Goal: Task Accomplishment & Management: Manage account settings

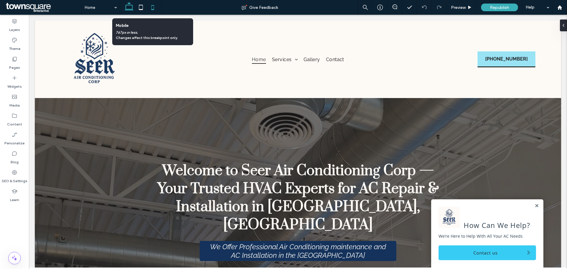
click at [153, 7] on icon at bounding box center [153, 7] width 12 height 12
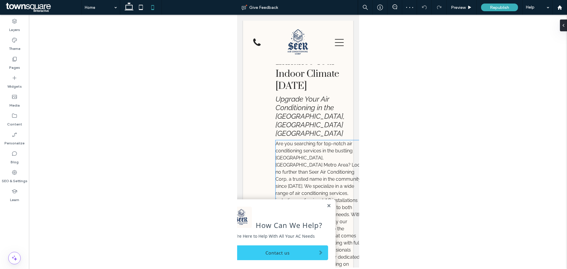
scroll to position [472, 0]
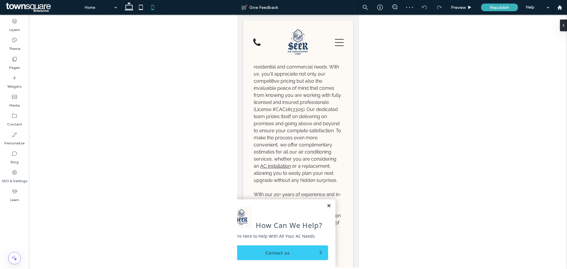
click at [326, 206] on link at bounding box center [328, 205] width 4 height 5
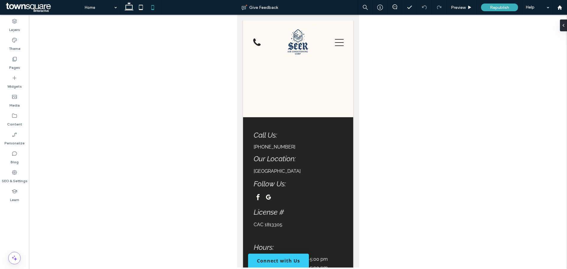
scroll to position [3700, 0]
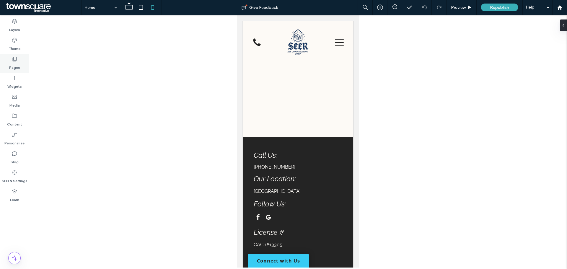
click at [13, 68] on label "Pages" at bounding box center [14, 66] width 11 height 8
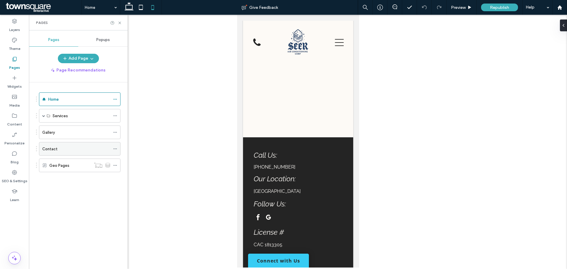
click at [68, 144] on div "Contact" at bounding box center [76, 148] width 68 height 13
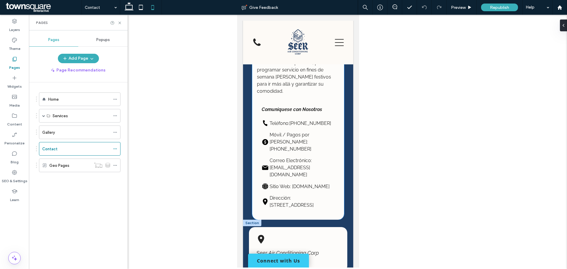
scroll to position [561, 0]
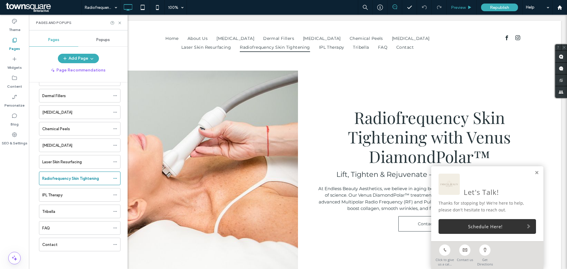
scroll to position [53, 0]
click at [57, 118] on div "[MEDICAL_DATA]" at bounding box center [76, 112] width 68 height 13
click at [120, 22] on icon at bounding box center [120, 23] width 4 height 4
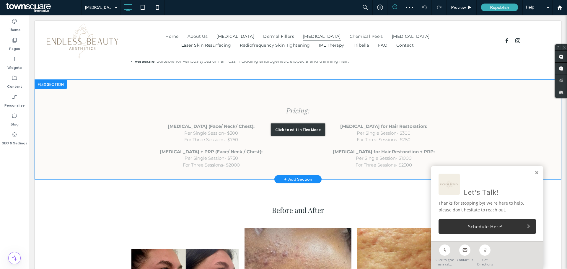
scroll to position [620, 0]
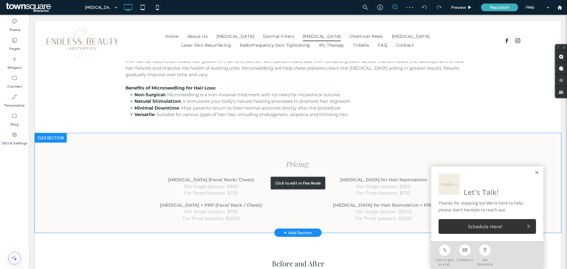
click at [71, 149] on div "Click to edit in Flex Mode" at bounding box center [298, 182] width 526 height 99
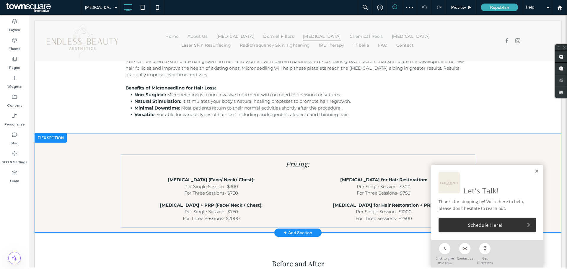
scroll to position [613, 0]
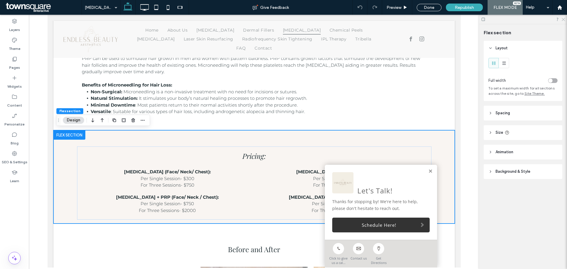
click at [378, 19] on icon at bounding box center [563, 19] width 4 height 4
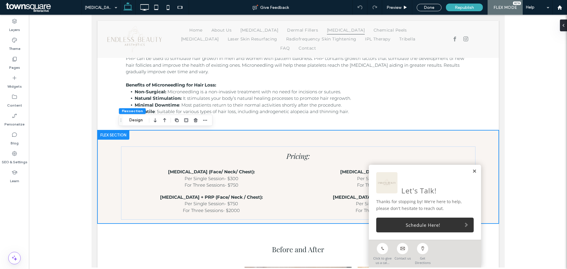
click at [378, 162] on link at bounding box center [474, 171] width 4 height 5
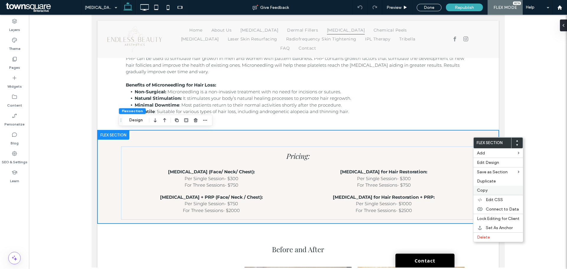
click at [378, 162] on label "Copy" at bounding box center [498, 190] width 43 height 5
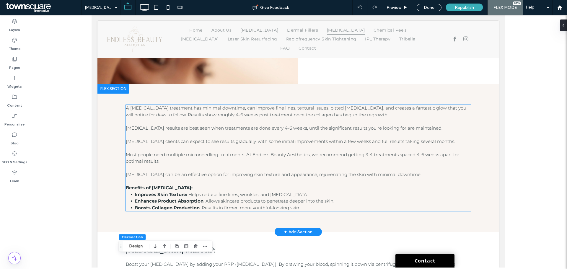
scroll to position [141, 0]
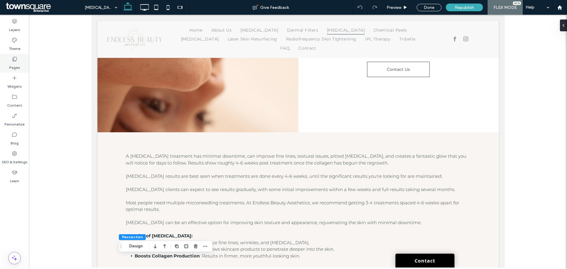
click at [16, 63] on label "Pages" at bounding box center [14, 66] width 11 height 8
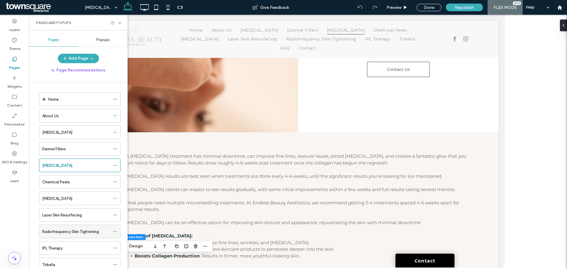
click at [58, 162] on label "Radiofrequency Skin Tightening" at bounding box center [70, 231] width 57 height 10
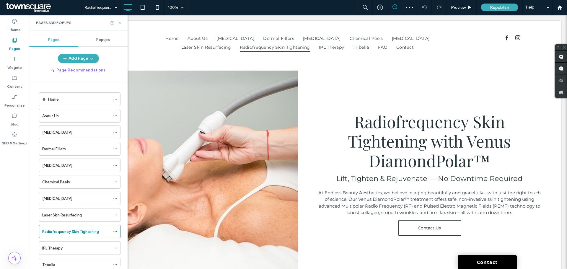
click at [119, 21] on icon at bounding box center [120, 23] width 4 height 4
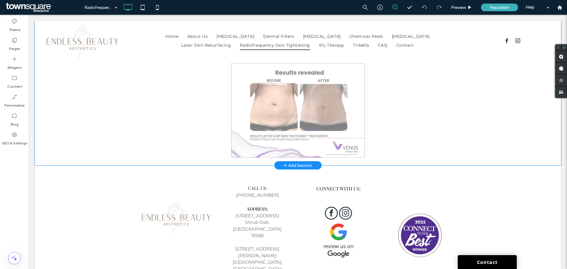
scroll to position [561, 0]
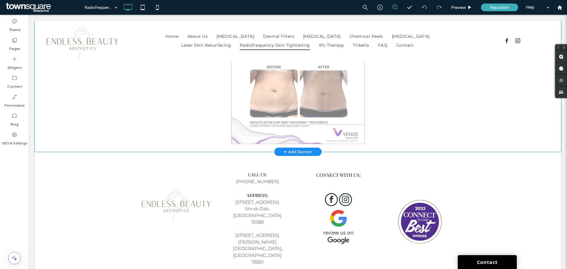
click at [290, 149] on div "+ Add Section" at bounding box center [298, 152] width 28 height 6
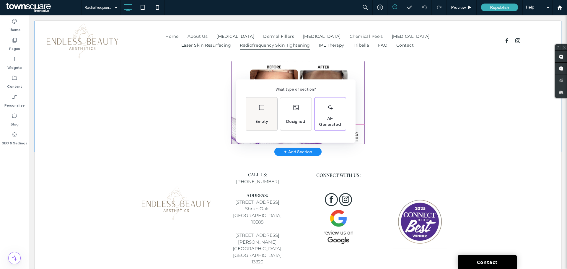
click at [266, 115] on div "Empty" at bounding box center [261, 121] width 17 height 13
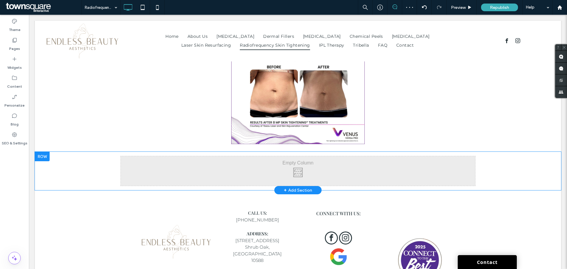
click at [49, 159] on div at bounding box center [42, 156] width 15 height 9
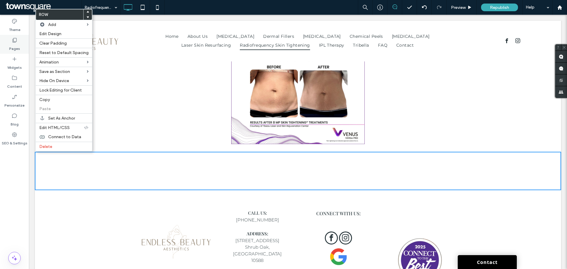
click at [14, 45] on label "Pages" at bounding box center [14, 47] width 11 height 8
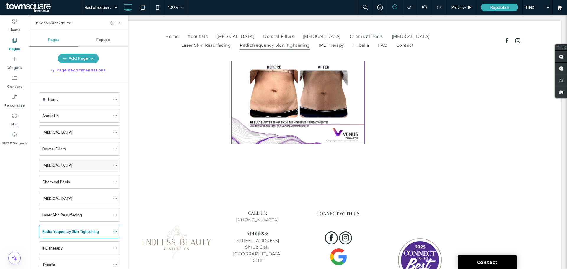
click at [62, 162] on label "[MEDICAL_DATA]" at bounding box center [57, 165] width 30 height 10
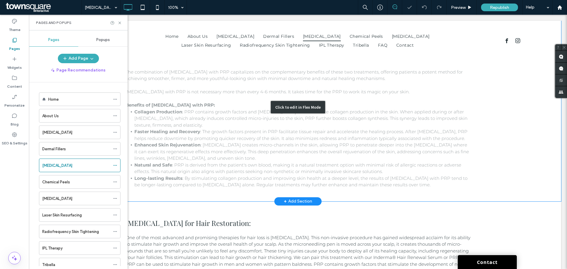
scroll to position [502, 0]
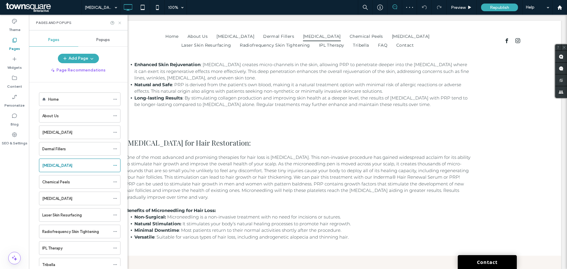
click at [119, 24] on icon at bounding box center [120, 23] width 4 height 4
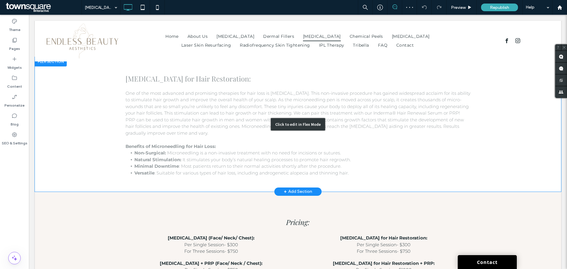
scroll to position [650, 0]
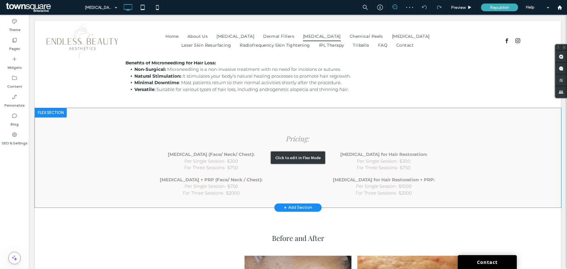
click at [71, 139] on div "Click to edit in Flex Mode" at bounding box center [298, 157] width 526 height 99
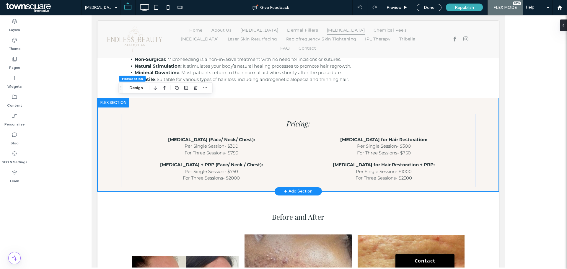
click at [105, 115] on div "Pricing: Micro-Needling (Face/ Neck/ Chest): Per Single Session- $300 For Three…" at bounding box center [297, 144] width 401 height 93
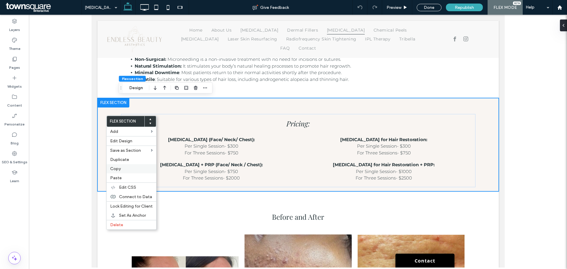
click at [121, 162] on label "Copy" at bounding box center [131, 168] width 43 height 5
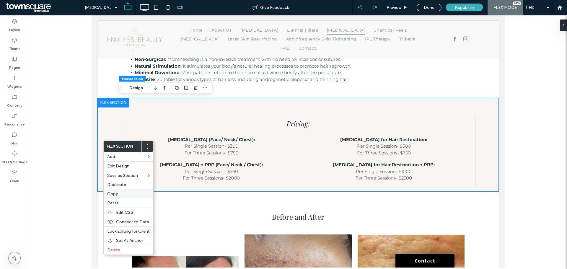
click at [120, 162] on label "Copy" at bounding box center [128, 193] width 43 height 5
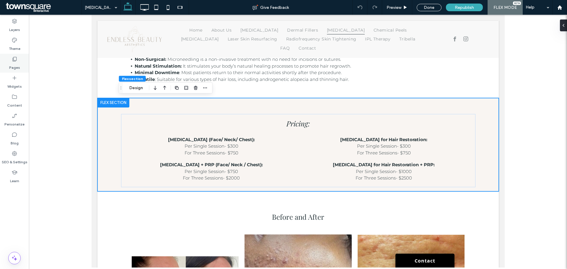
click at [11, 63] on label "Pages" at bounding box center [14, 66] width 11 height 8
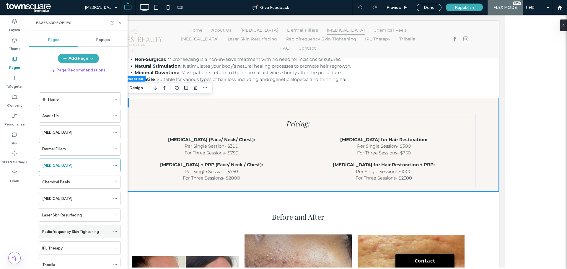
click at [77, 162] on label "Radiofrequency Skin Tightening" at bounding box center [70, 231] width 57 height 10
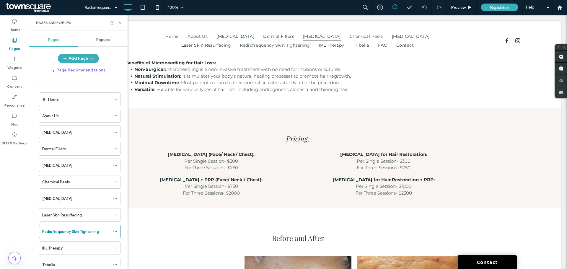
click at [120, 23] on div at bounding box center [283, 134] width 567 height 269
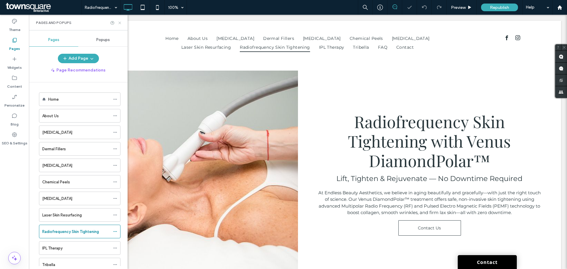
click at [119, 24] on icon at bounding box center [120, 23] width 4 height 4
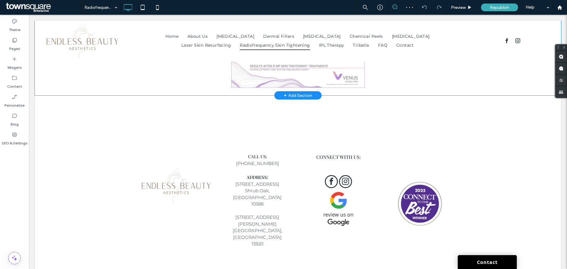
scroll to position [620, 0]
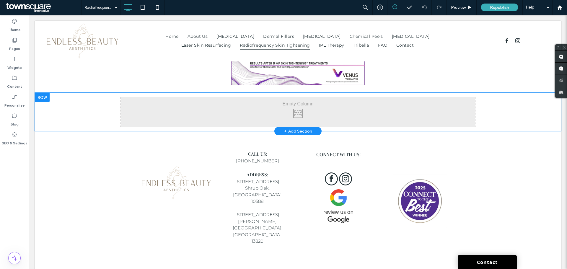
click at [70, 99] on div "Click To Paste Click To Paste Row + Add Section" at bounding box center [298, 112] width 526 height 38
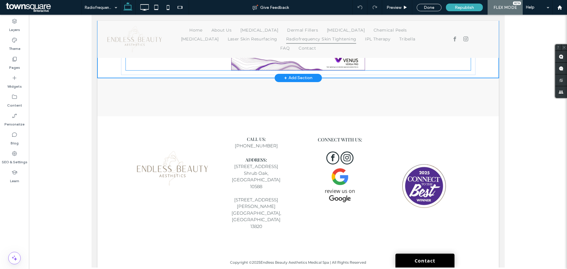
scroll to position [605, 0]
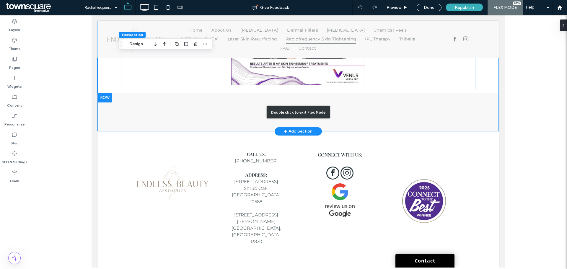
click at [158, 116] on div "Double click to exit Flex Mode" at bounding box center [297, 112] width 401 height 38
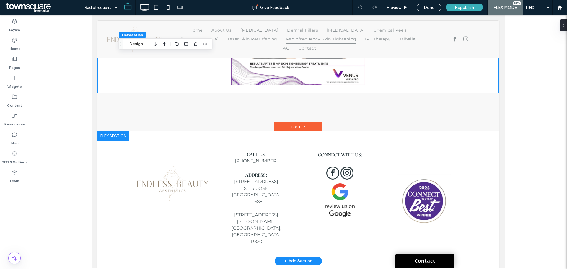
click at [121, 162] on div "CALL US: (914)-290-9849 ADDRESS: 3691 old Yorktown road suite 202 Shrub Oak, NY…" at bounding box center [298, 196] width 354 height 130
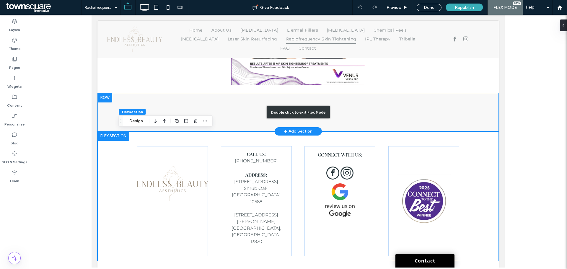
click at [110, 103] on div "Double click to exit Flex Mode" at bounding box center [297, 112] width 401 height 38
click at [378, 103] on div "Double click to exit Flex Mode" at bounding box center [297, 112] width 401 height 38
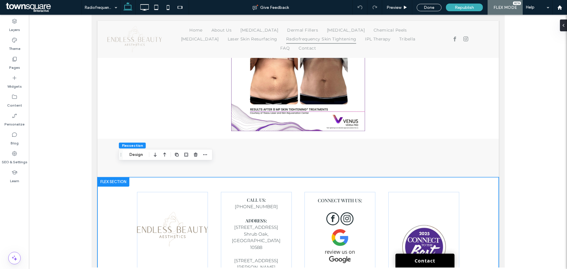
scroll to position [546, 0]
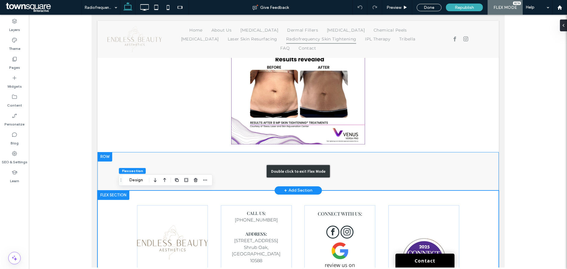
click at [378, 161] on div "Double click to exit Flex Mode" at bounding box center [297, 171] width 401 height 38
click at [224, 156] on div "Double click to exit Flex Mode" at bounding box center [297, 171] width 401 height 38
click at [329, 162] on div "Double click to exit Flex Mode" at bounding box center [297, 171] width 401 height 38
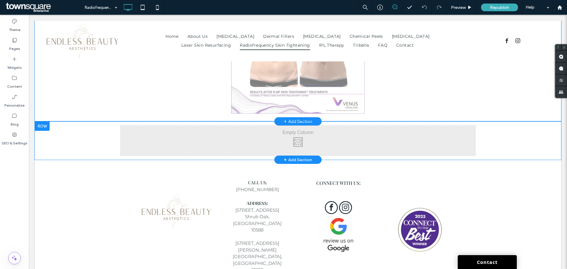
scroll to position [504, 0]
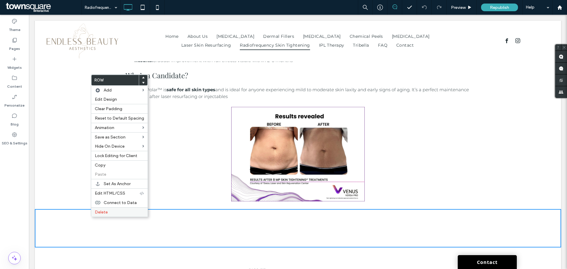
click at [104, 162] on div "Delete" at bounding box center [119, 211] width 56 height 9
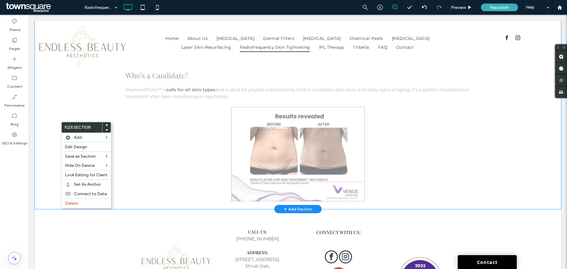
click at [302, 162] on div "+ Add Section" at bounding box center [298, 209] width 28 height 6
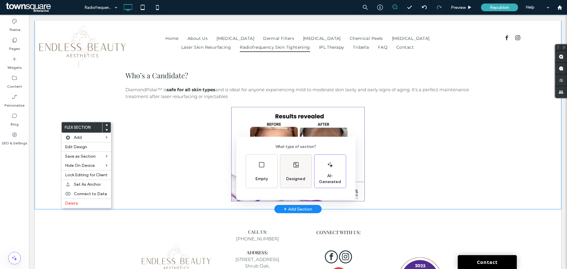
click at [295, 162] on span "Designed" at bounding box center [296, 179] width 24 height 6
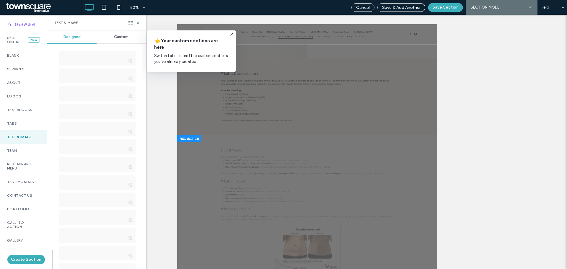
scroll to position [118, 0]
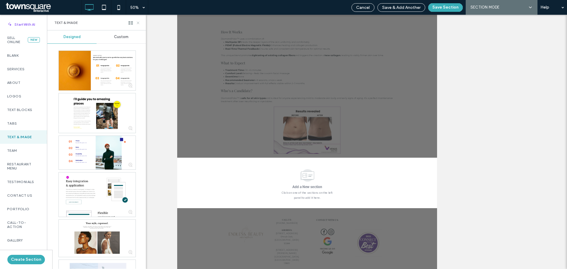
click at [137, 24] on use at bounding box center [138, 23] width 2 height 2
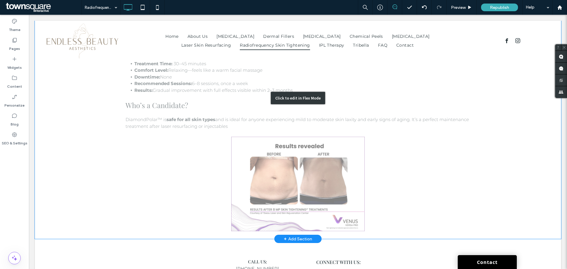
scroll to position [554, 0]
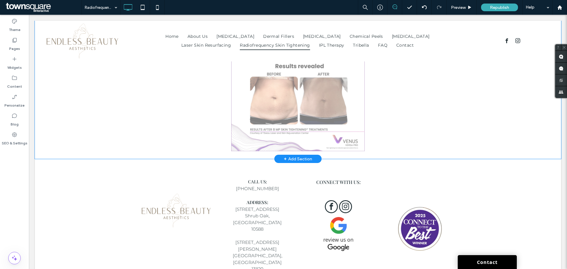
click at [289, 158] on div "+ Add Section" at bounding box center [298, 159] width 28 height 6
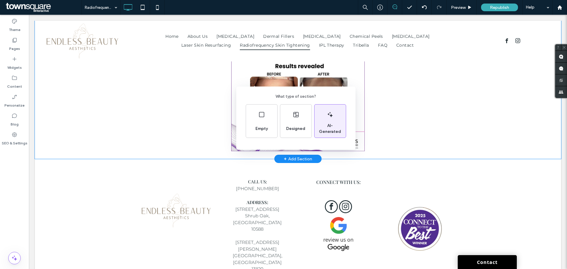
click at [320, 117] on div "AI-Generated" at bounding box center [329, 121] width 31 height 33
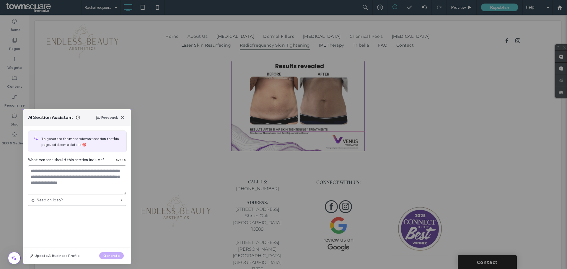
click at [61, 162] on textarea at bounding box center [77, 180] width 98 height 30
type textarea "*******"
click at [118, 162] on button "Generate" at bounding box center [111, 255] width 25 height 7
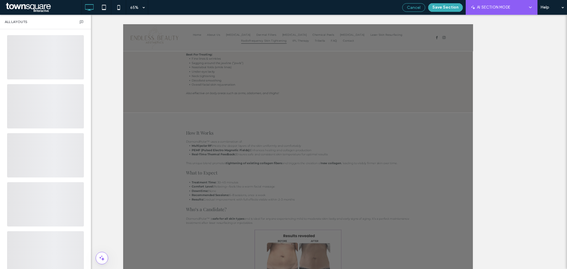
click at [378, 7] on span "Cancel" at bounding box center [414, 7] width 14 height 5
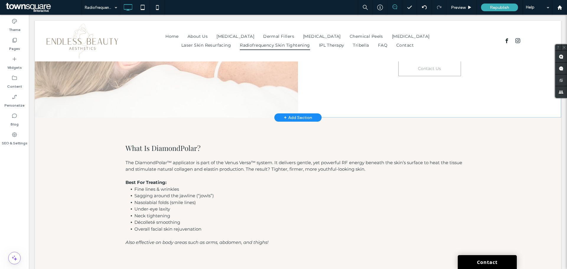
scroll to position [216, 0]
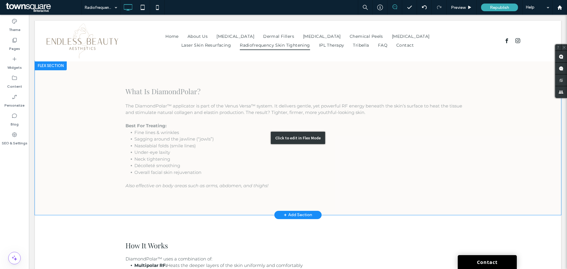
click at [378, 115] on div "Click to edit in Flex Mode" at bounding box center [298, 138] width 526 height 154
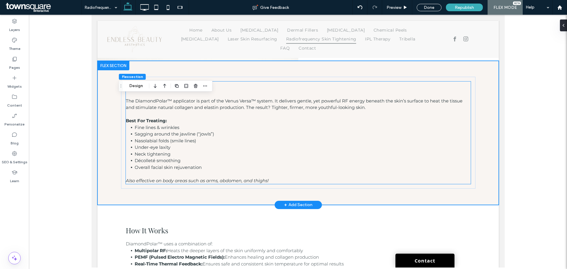
scroll to position [128, 0]
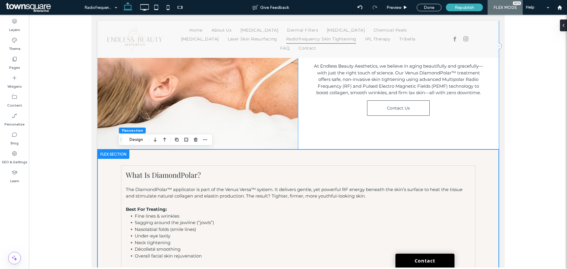
click at [378, 154] on div "What Is DiamondPolar? The DiamondPolar™ applicator is part of the Venus Versa™ …" at bounding box center [298, 221] width 354 height 144
click at [176, 142] on icon "button" at bounding box center [176, 139] width 5 height 5
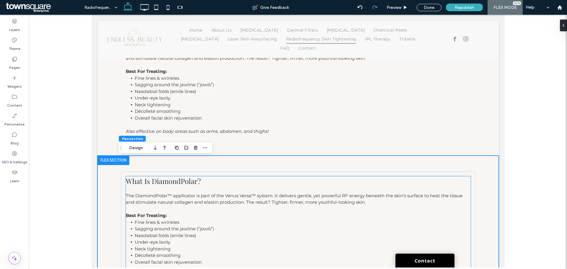
scroll to position [263, 0]
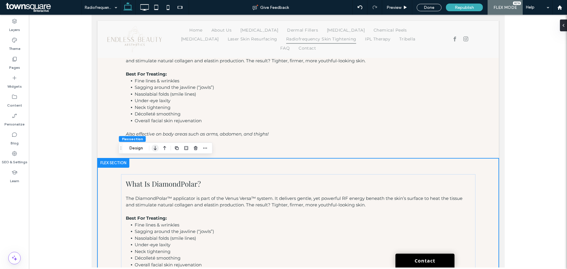
click at [156, 147] on icon "button" at bounding box center [155, 148] width 7 height 11
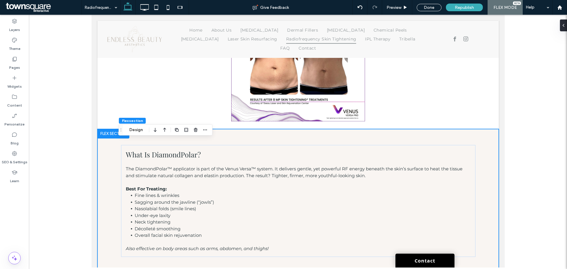
scroll to position [539, 0]
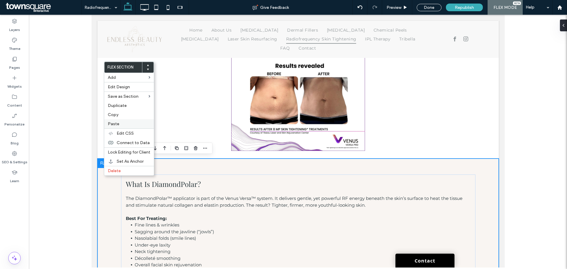
click at [114, 121] on div "Paste" at bounding box center [129, 123] width 50 height 9
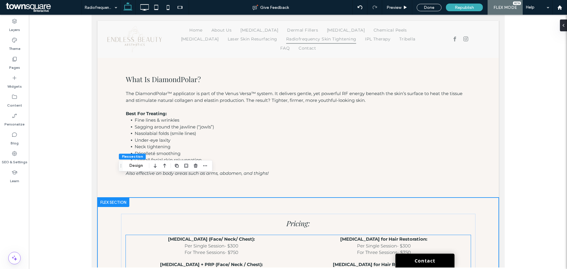
scroll to position [628, 0]
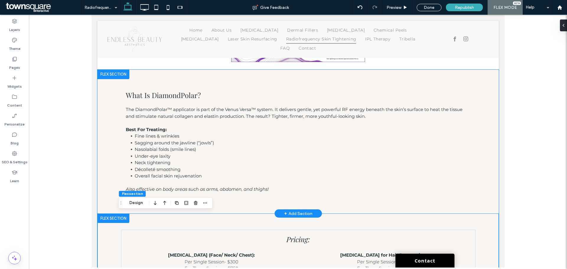
click at [300, 79] on div "What Is DiamondPolar? The DiamondPolar™ applicator is part of the Venus Versa™ …" at bounding box center [298, 142] width 354 height 144
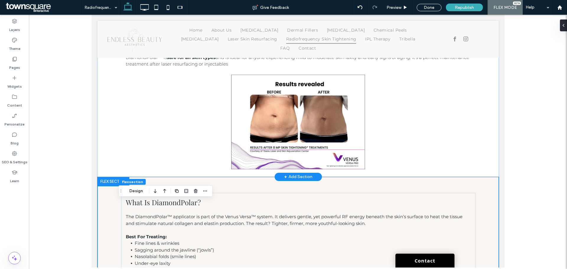
scroll to position [540, 0]
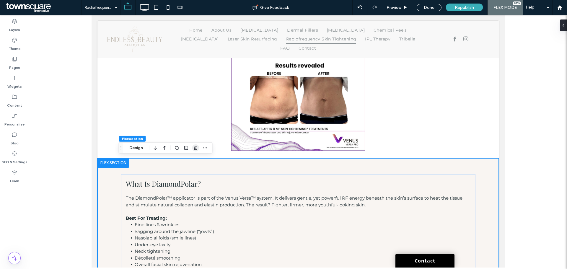
click at [195, 146] on use "button" at bounding box center [196, 148] width 4 height 4
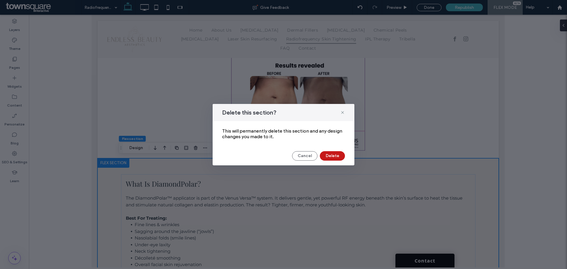
click at [331, 156] on button "Delete" at bounding box center [332, 155] width 25 height 9
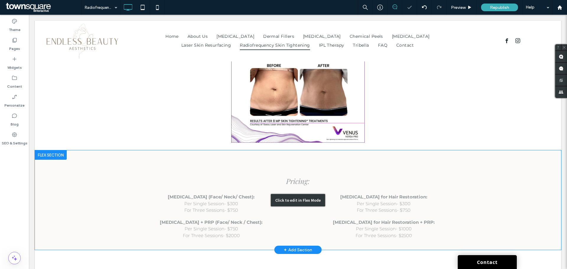
scroll to position [628, 0]
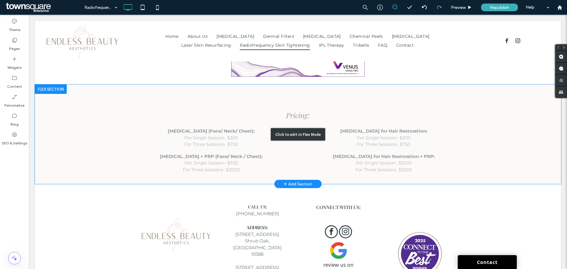
click at [237, 128] on div "Click to edit in Flex Mode" at bounding box center [298, 133] width 526 height 99
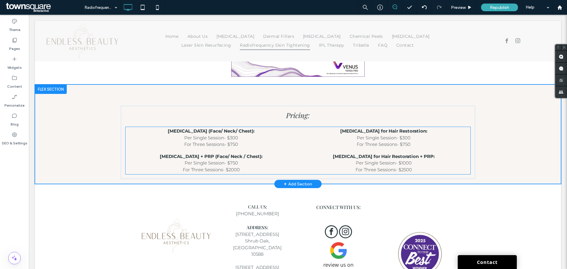
click at [174, 128] on div "Micro-Needling (Face/ Neck/ Chest): Per Single Session- $300 For Three Sessions…" at bounding box center [297, 150] width 345 height 47
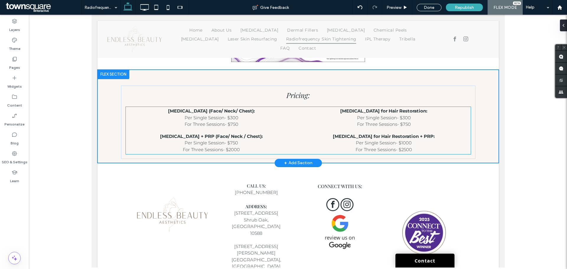
scroll to position [613, 0]
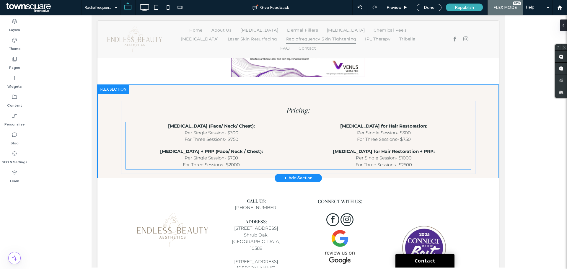
type input "**"
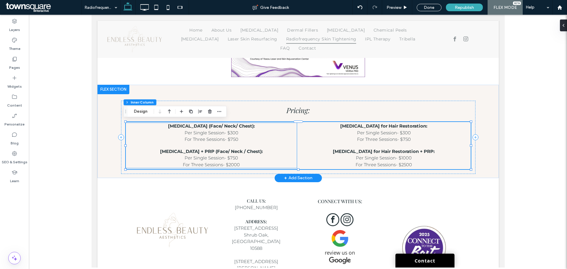
click at [211, 126] on strong "Micro-Needling (Face/ Neck/ Chest):" at bounding box center [211, 126] width 87 height 6
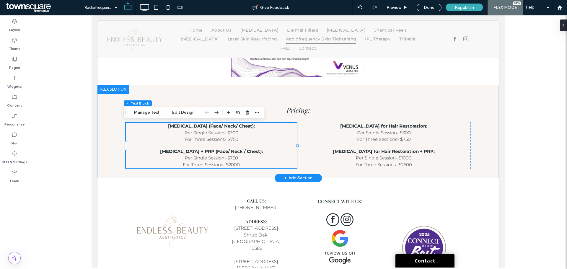
click at [209, 128] on strong "Micro-Needling (Face/ Neck/ Chest):" at bounding box center [211, 126] width 87 height 6
click at [245, 128] on strong "Micro-Needling (Face/ Neck/ Chest):" at bounding box center [211, 126] width 87 height 6
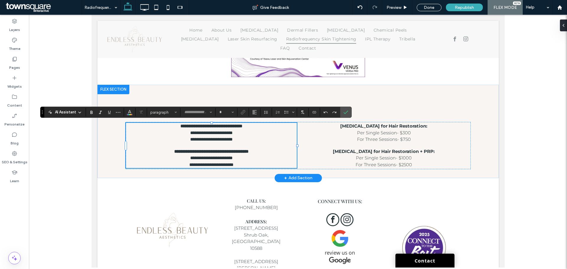
type input "**********"
type input "**"
click at [268, 128] on p "**********" at bounding box center [210, 126] width 171 height 7
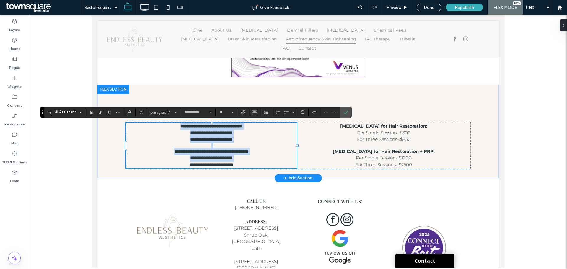
click at [265, 128] on p "**********" at bounding box center [210, 126] width 171 height 7
drag, startPoint x: 249, startPoint y: 126, endPoint x: 167, endPoint y: 124, distance: 81.8
click at [180, 124] on strong "**********" at bounding box center [211, 126] width 62 height 4
drag, startPoint x: 242, startPoint y: 141, endPoint x: 180, endPoint y: 131, distance: 63.0
click at [180, 131] on div "**********" at bounding box center [210, 145] width 171 height 45
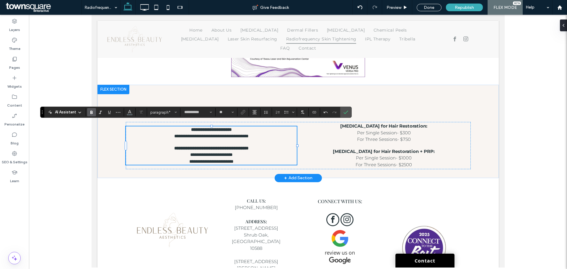
click at [248, 147] on strong "**********" at bounding box center [211, 148] width 74 height 4
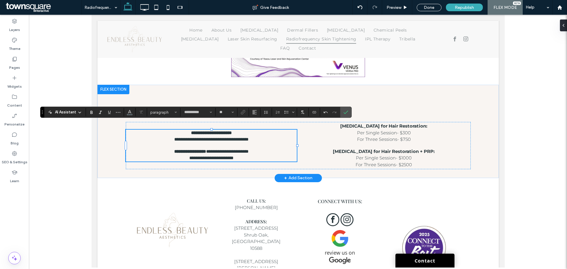
scroll to position [610, 0]
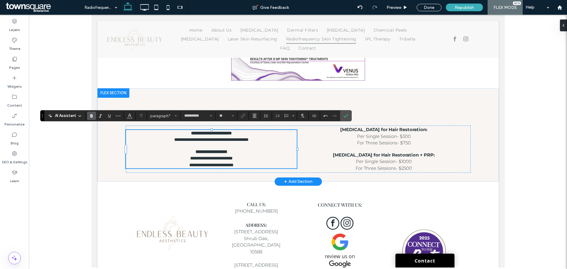
click at [209, 158] on span "**********" at bounding box center [211, 158] width 43 height 4
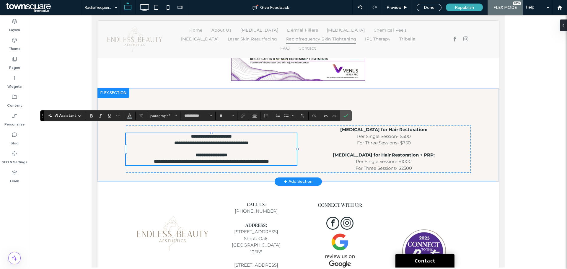
click at [166, 162] on span "**********" at bounding box center [211, 161] width 115 height 4
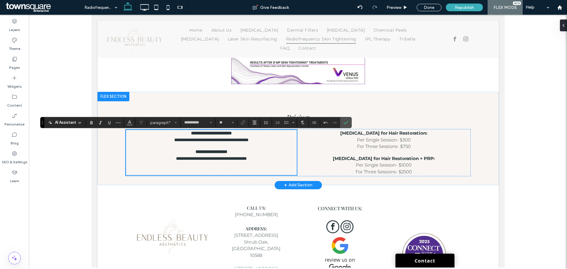
scroll to position [603, 0]
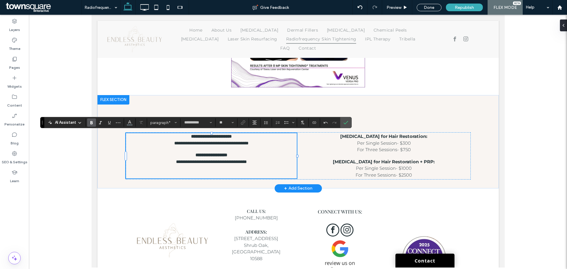
click at [211, 135] on strong "**********" at bounding box center [211, 136] width 41 height 4
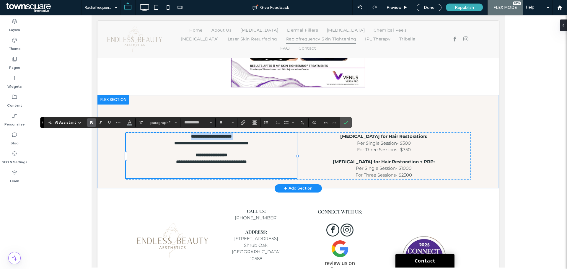
copy p "**********"
click at [216, 162] on p "﻿" at bounding box center [210, 168] width 171 height 7
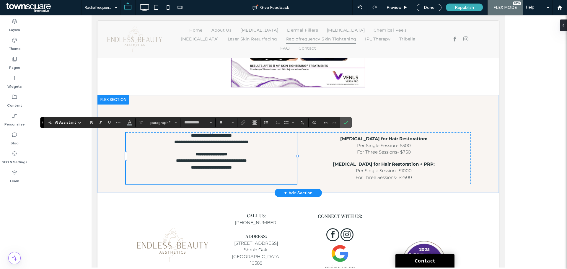
scroll to position [0, 0]
click at [182, 162] on p "**********" at bounding box center [210, 167] width 171 height 7
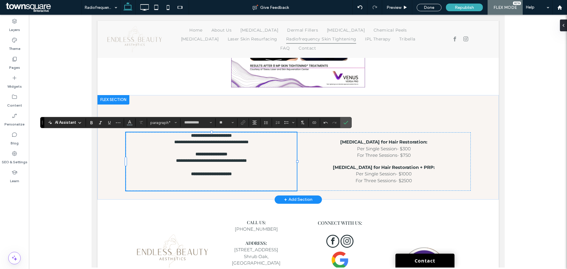
click at [216, 162] on strong "**********" at bounding box center [211, 174] width 41 height 4
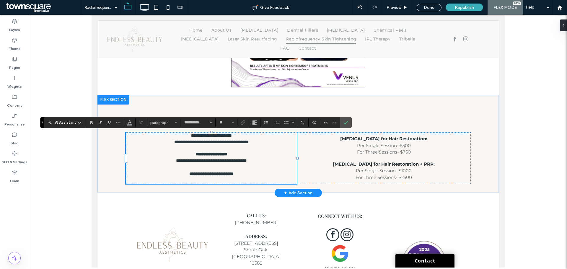
click at [244, 162] on p "**********" at bounding box center [210, 174] width 171 height 7
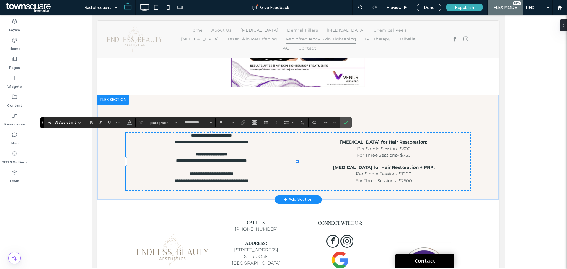
click at [271, 162] on p "**********" at bounding box center [210, 180] width 171 height 7
click at [274, 162] on p "**********" at bounding box center [210, 180] width 171 height 7
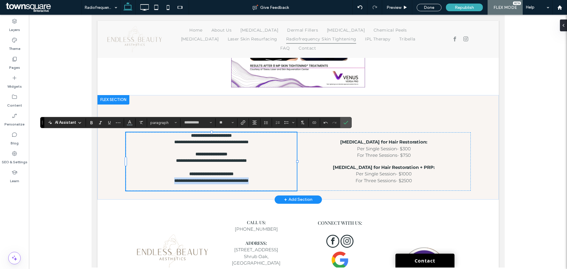
click at [277, 162] on p "**********" at bounding box center [210, 180] width 171 height 7
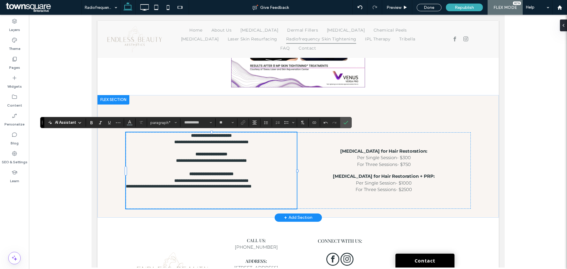
click at [277, 162] on p "**********" at bounding box center [210, 180] width 171 height 7
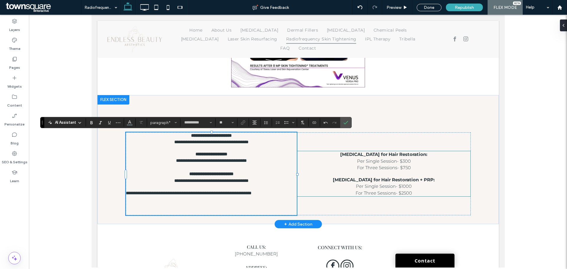
click at [378, 159] on span "Per Single Session- $300" at bounding box center [384, 161] width 54 height 6
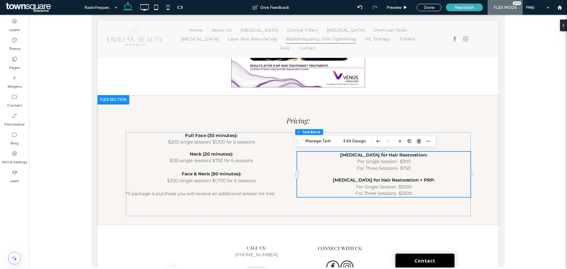
click at [378, 141] on icon "button" at bounding box center [418, 141] width 5 height 5
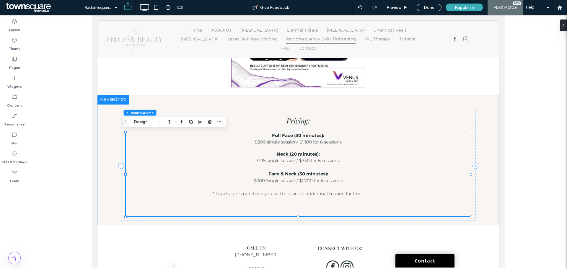
type input "**"
click at [378, 144] on div at bounding box center [298, 141] width 538 height 253
click at [378, 141] on div "Pricing: Full Face (30 minutes) : $200 single session/ $1,100 for 6 sessions Ne…" at bounding box center [297, 160] width 401 height 130
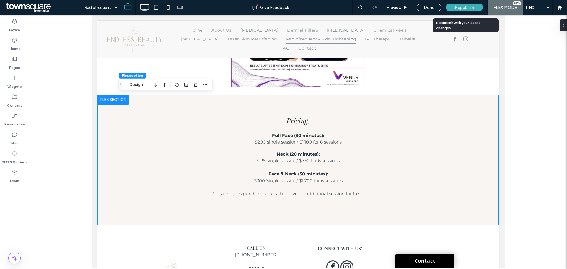
click at [378, 1] on div "Republish" at bounding box center [464, 7] width 37 height 15
click at [378, 7] on span "Republish" at bounding box center [464, 7] width 19 height 5
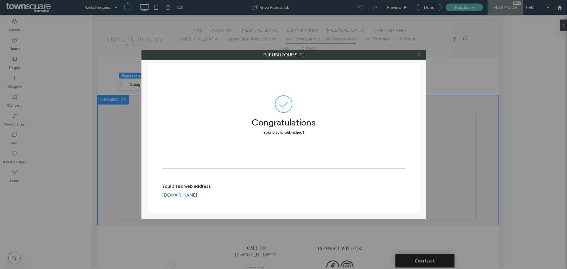
click at [378, 54] on icon at bounding box center [419, 55] width 4 height 4
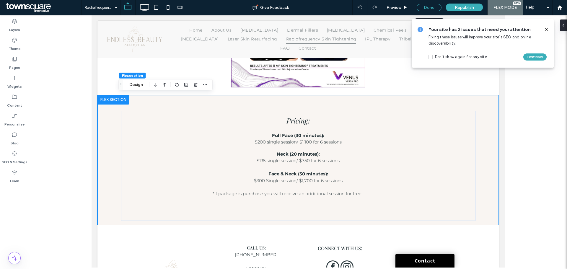
click at [378, 8] on div "Done" at bounding box center [429, 7] width 25 height 7
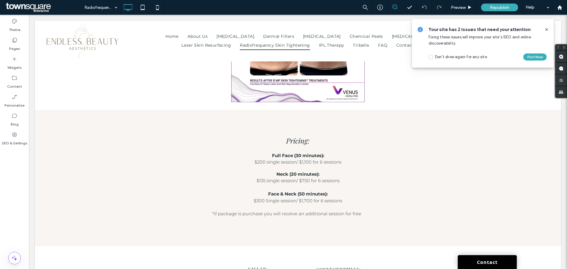
click at [378, 29] on icon at bounding box center [546, 29] width 5 height 5
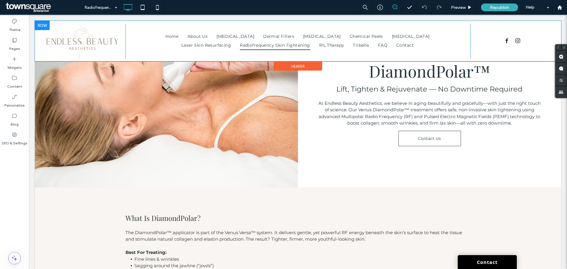
scroll to position [11, 0]
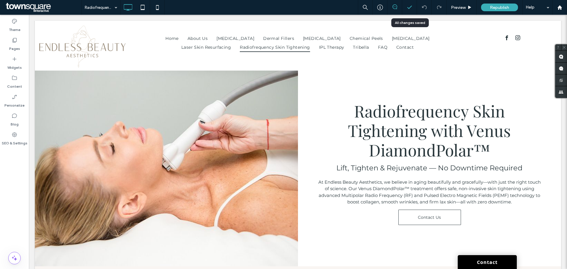
click at [378, 8] on polyline at bounding box center [409, 7] width 4 height 3
click at [13, 48] on label "Pages" at bounding box center [14, 47] width 11 height 8
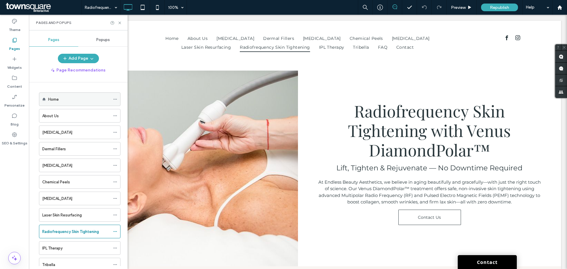
click at [55, 95] on div "Home" at bounding box center [79, 99] width 62 height 13
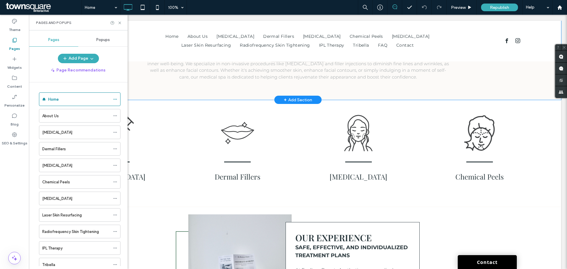
scroll to position [118, 0]
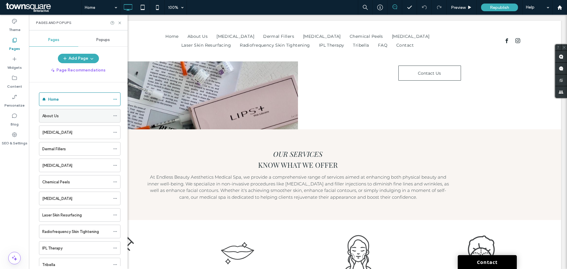
click at [56, 113] on label "About Us" at bounding box center [50, 116] width 17 height 10
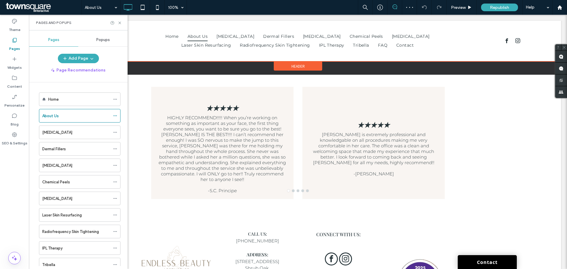
scroll to position [847, 0]
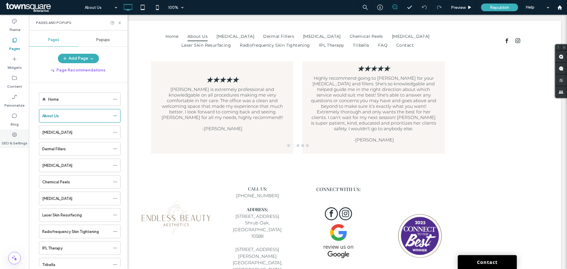
click at [17, 136] on div "SEO & Settings" at bounding box center [14, 138] width 29 height 19
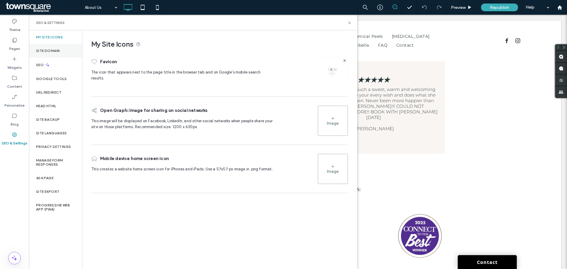
click at [53, 47] on div "Site Domain" at bounding box center [55, 51] width 53 height 14
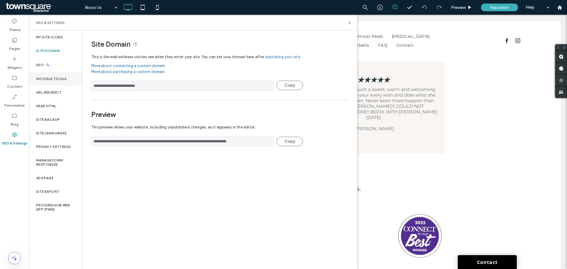
click at [37, 76] on div "Google Tools" at bounding box center [55, 79] width 53 height 14
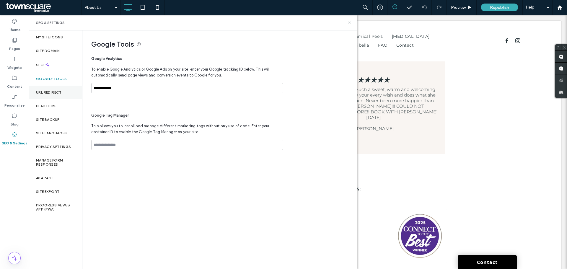
click at [38, 94] on div "URL Redirect" at bounding box center [55, 93] width 53 height 14
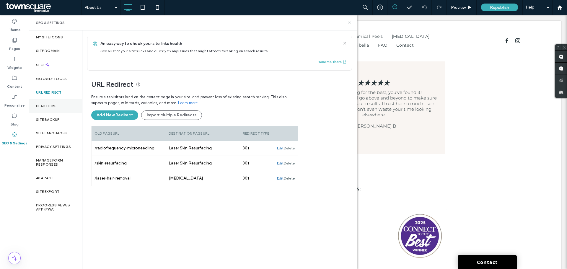
click at [48, 103] on div "Head HTML" at bounding box center [55, 106] width 53 height 14
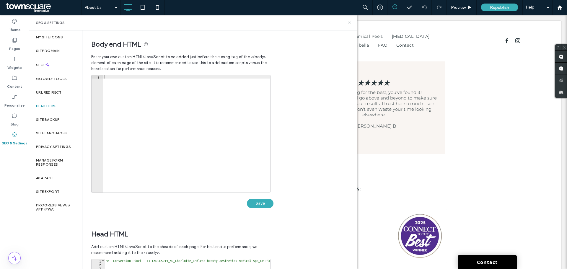
scroll to position [136, 0]
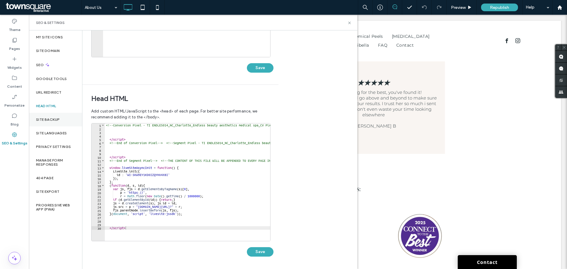
click at [43, 120] on label "Site Backup" at bounding box center [48, 120] width 24 height 4
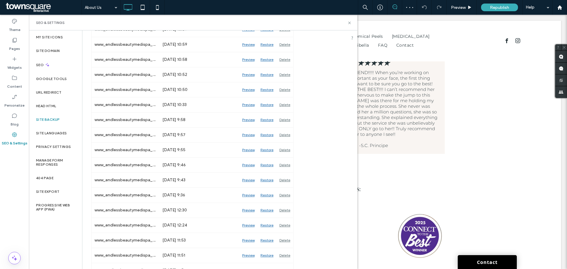
scroll to position [561, 0]
click at [53, 130] on div "Site Languages" at bounding box center [55, 133] width 53 height 14
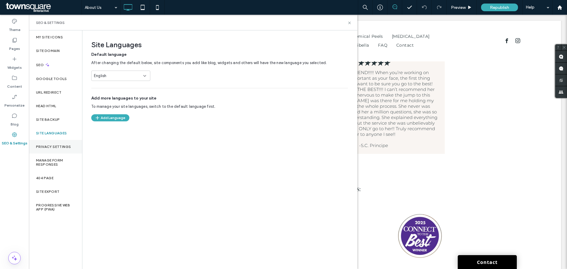
click at [52, 147] on label "Privacy Settings" at bounding box center [53, 147] width 35 height 4
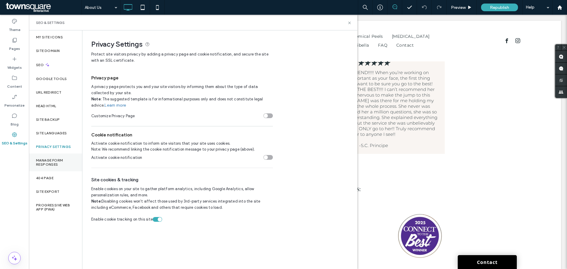
click at [46, 161] on label "Manage Form Responses" at bounding box center [55, 162] width 39 height 8
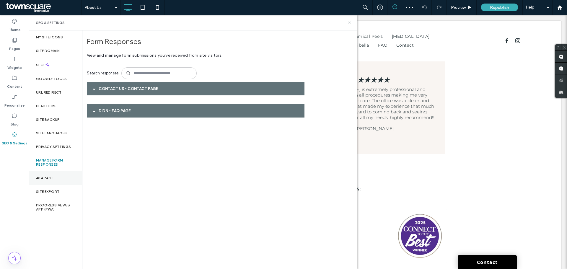
click at [54, 162] on div "404 Page" at bounding box center [55, 178] width 53 height 14
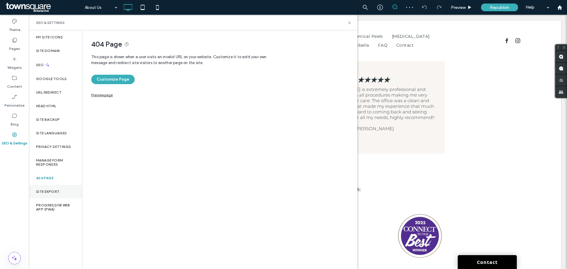
click at [54, 162] on label "Site Export" at bounding box center [47, 192] width 23 height 4
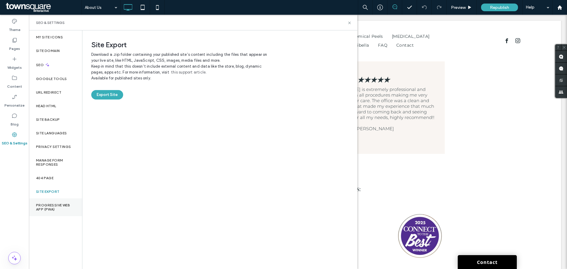
click at [54, 162] on label "Progressive Web App (PWA)" at bounding box center [55, 207] width 39 height 8
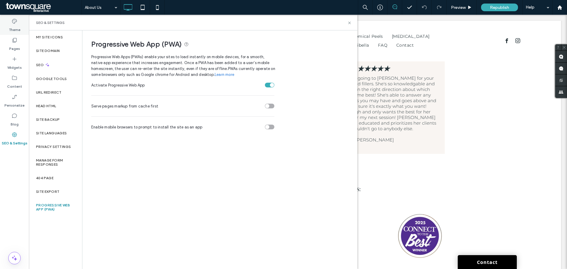
click at [16, 27] on label "Theme" at bounding box center [15, 28] width 12 height 8
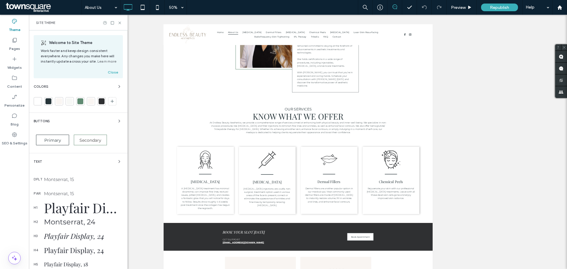
scroll to position [383, 0]
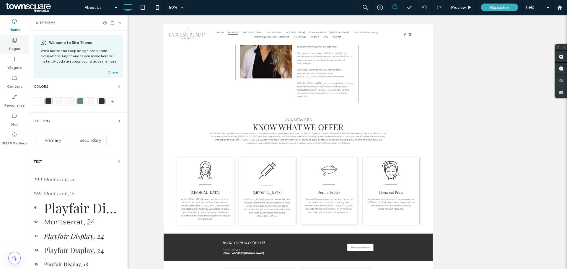
click at [16, 43] on icon at bounding box center [15, 40] width 6 height 6
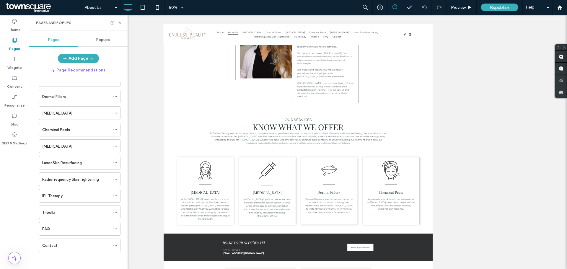
scroll to position [53, 0]
click at [17, 86] on label "Content" at bounding box center [14, 85] width 15 height 8
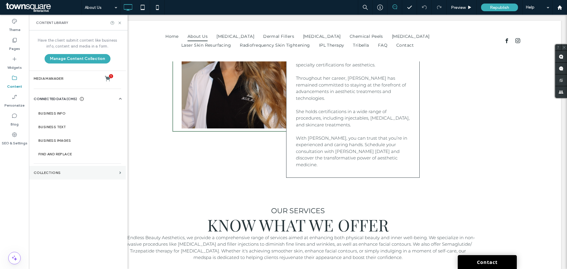
click at [63, 162] on section "Collections" at bounding box center [77, 173] width 97 height 14
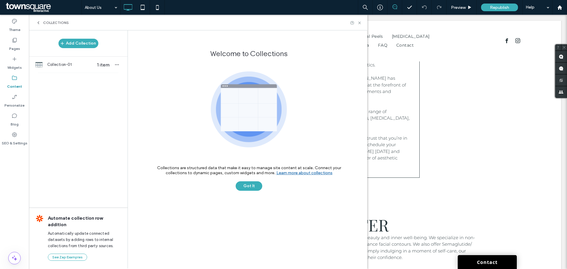
click at [39, 23] on icon at bounding box center [38, 22] width 5 height 5
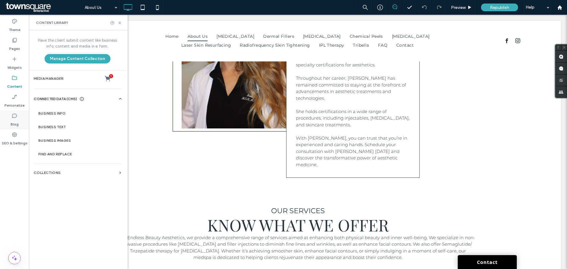
click at [17, 125] on label "Blog" at bounding box center [15, 123] width 8 height 8
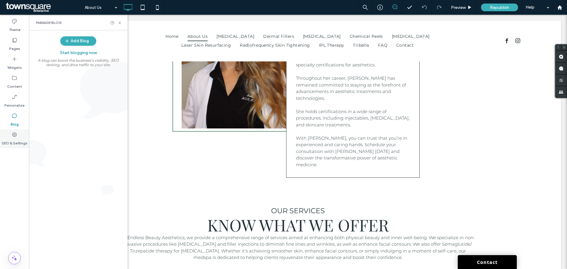
click at [18, 137] on div "SEO & Settings" at bounding box center [14, 138] width 29 height 19
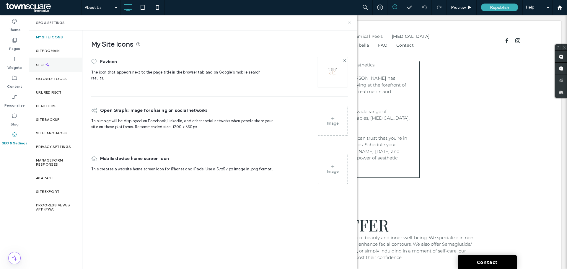
click at [43, 65] on label "SEO" at bounding box center [40, 65] width 9 height 4
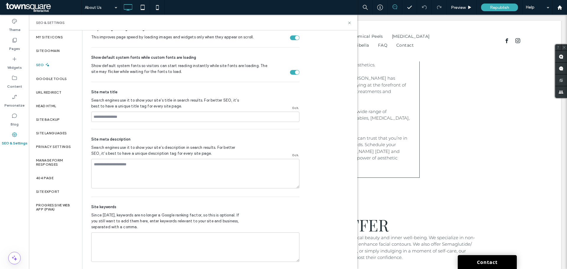
scroll to position [281, 0]
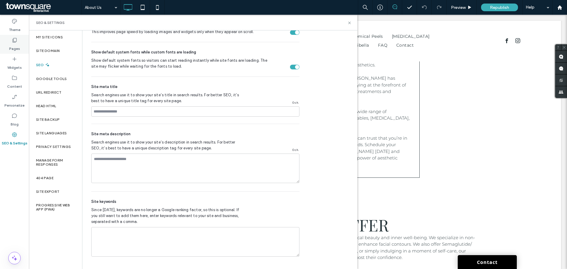
click at [9, 41] on div "Pages" at bounding box center [14, 44] width 29 height 19
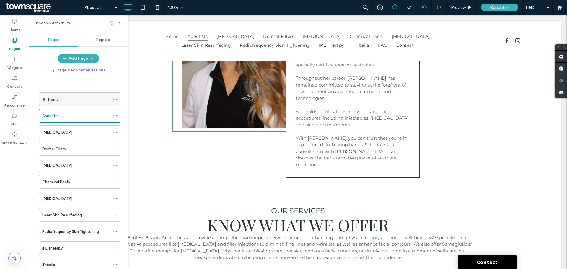
click at [117, 100] on icon at bounding box center [115, 99] width 4 height 4
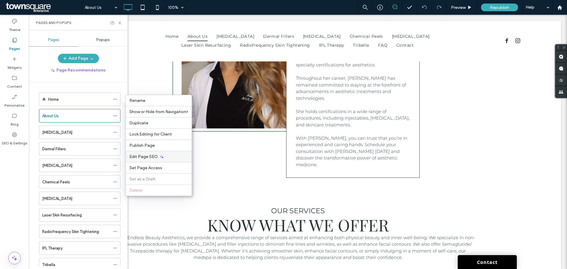
click at [164, 156] on div "Edit Page SEO" at bounding box center [159, 156] width 66 height 11
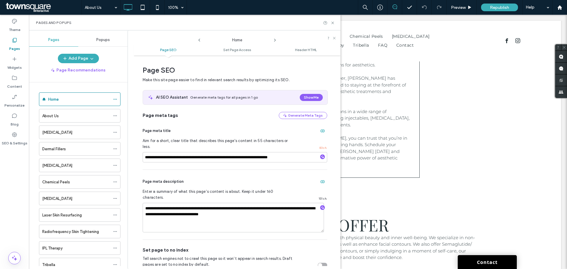
scroll to position [3, 0]
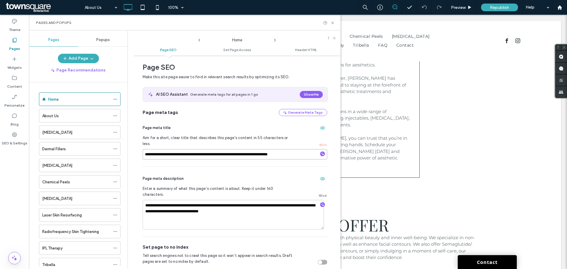
click at [190, 149] on input "**********" at bounding box center [235, 154] width 185 height 10
click at [200, 149] on input "**********" at bounding box center [235, 154] width 185 height 10
drag, startPoint x: 187, startPoint y: 148, endPoint x: 200, endPoint y: 148, distance: 13.3
click at [200, 149] on input "**********" at bounding box center [235, 154] width 185 height 10
type input "**********"
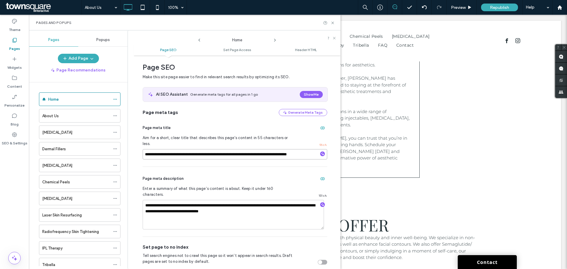
click at [272, 152] on input "**********" at bounding box center [235, 154] width 185 height 10
click at [320, 152] on icon "button" at bounding box center [322, 154] width 4 height 4
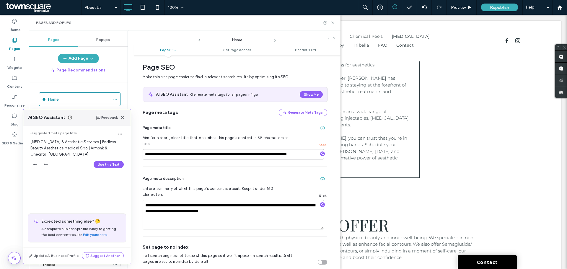
click at [288, 149] on input "**********" at bounding box center [233, 154] width 181 height 10
drag, startPoint x: 207, startPoint y: 148, endPoint x: 188, endPoint y: 149, distance: 18.9
click at [188, 149] on input "**********" at bounding box center [233, 154] width 181 height 10
type input "**********"
click at [378, 8] on icon at bounding box center [410, 7] width 6 height 6
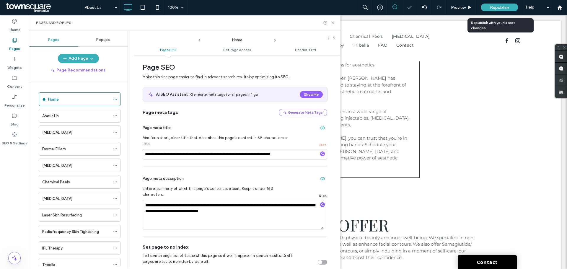
click at [378, 6] on span "Republish" at bounding box center [499, 7] width 19 height 5
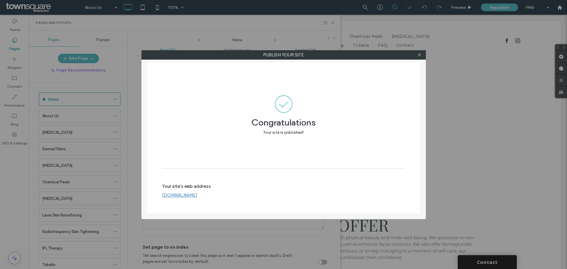
click at [378, 54] on div at bounding box center [419, 54] width 9 height 9
click at [378, 54] on icon at bounding box center [419, 55] width 4 height 4
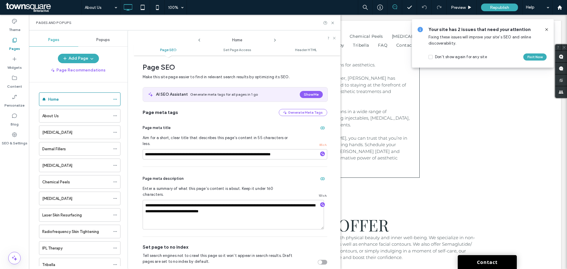
click at [378, 31] on use at bounding box center [546, 29] width 3 height 3
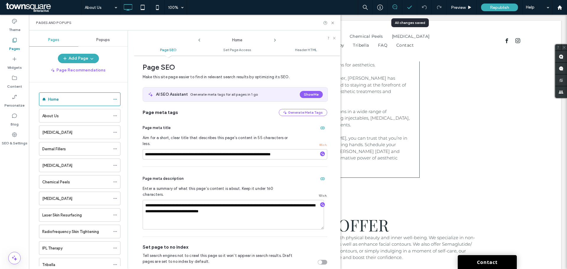
click at [378, 8] on icon at bounding box center [410, 7] width 6 height 6
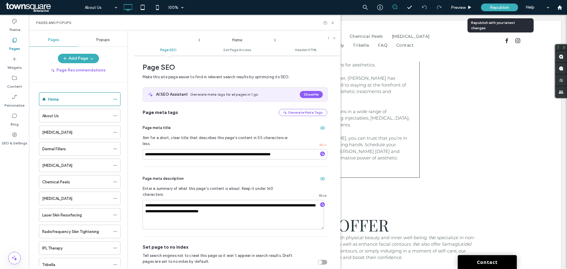
click at [378, 8] on span "Republish" at bounding box center [499, 7] width 19 height 5
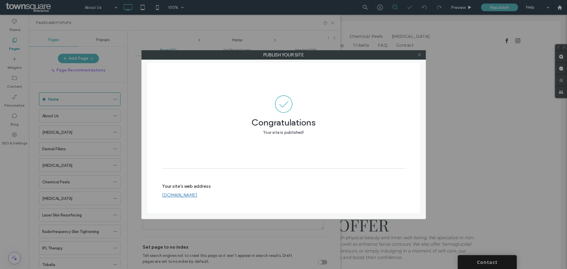
click at [378, 56] on icon at bounding box center [419, 55] width 4 height 4
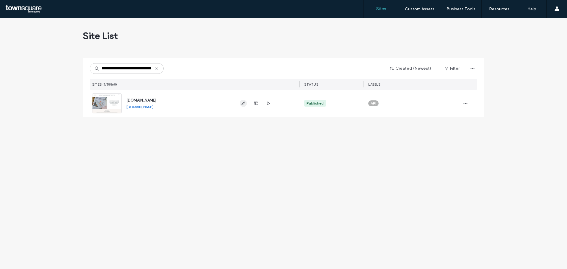
type input "**********"
click at [242, 102] on icon "button" at bounding box center [243, 103] width 5 height 5
